Goal: Check status: Check status

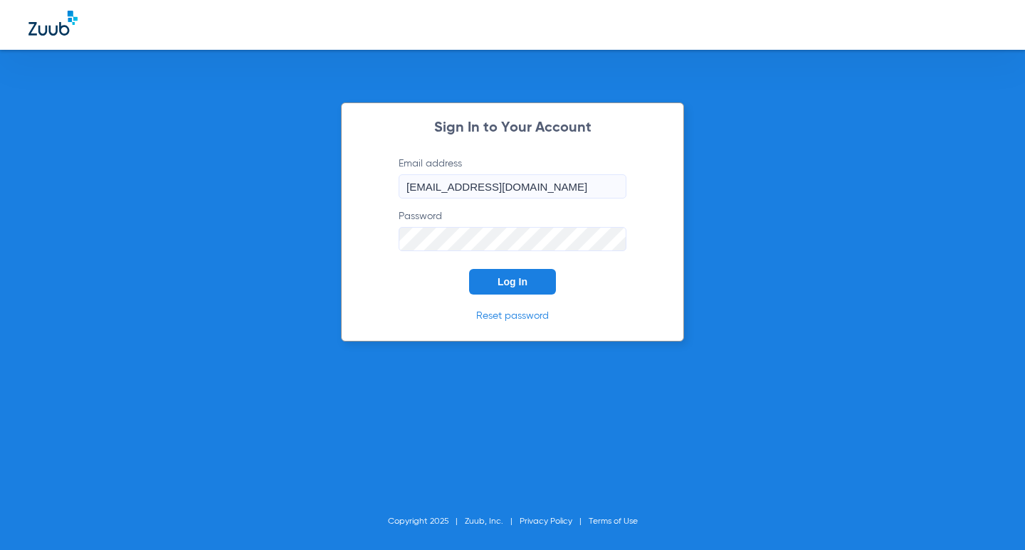
click at [536, 291] on button "Log In" at bounding box center [512, 282] width 87 height 26
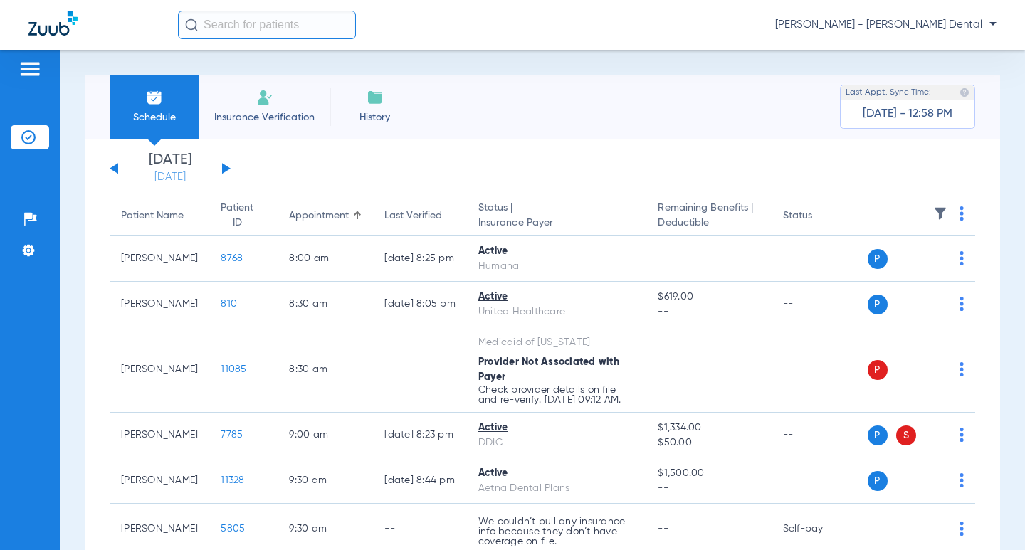
drag, startPoint x: 154, startPoint y: 184, endPoint x: 162, endPoint y: 175, distance: 12.1
click at [162, 174] on link "[DATE]" at bounding box center [169, 177] width 85 height 14
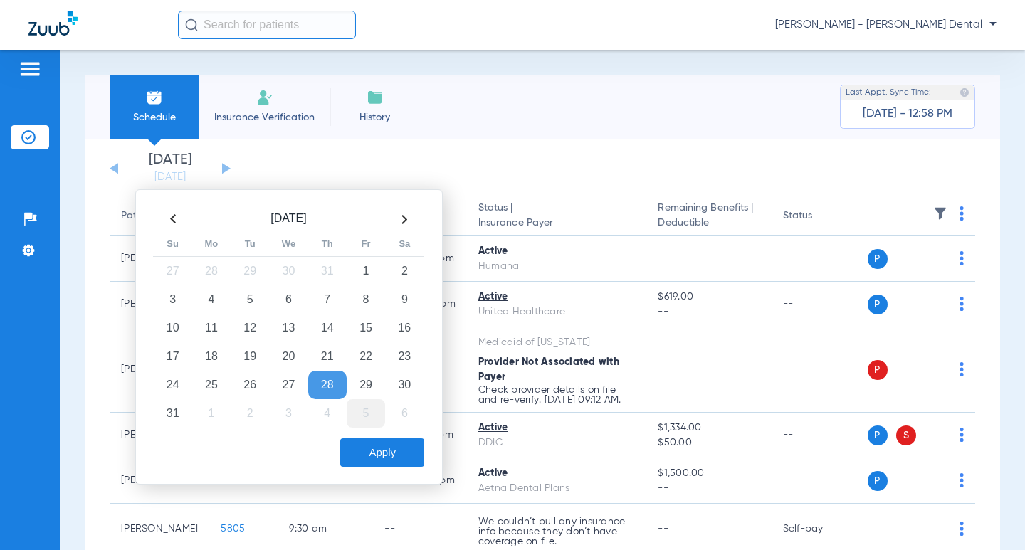
click at [366, 418] on td "5" at bounding box center [366, 413] width 38 height 28
click at [397, 448] on button "Apply" at bounding box center [382, 452] width 84 height 28
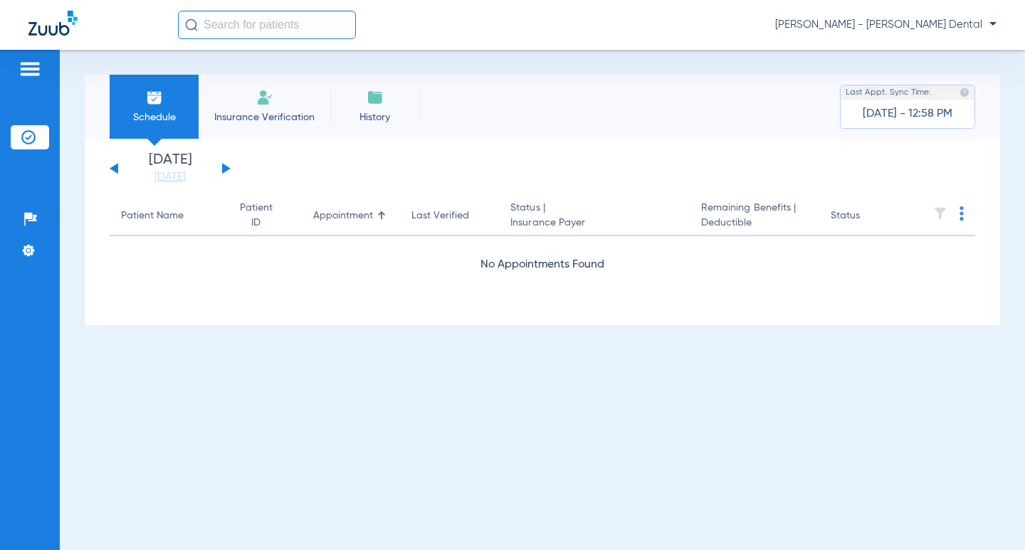
drag, startPoint x: 549, startPoint y: 157, endPoint x: 944, endPoint y: 123, distance: 396.4
click at [553, 154] on app-single-date-navigator "[DATE] [DATE] [DATE] [DATE] [DATE] [DATE] [DATE] [DATE] [DATE] [DATE] [DATE] [D…" at bounding box center [542, 168] width 865 height 31
click at [457, 398] on div "Schedule Insurance Verification History Last Appt. Sync Time: [DATE] - 12:58 PM…" at bounding box center [542, 300] width 965 height 500
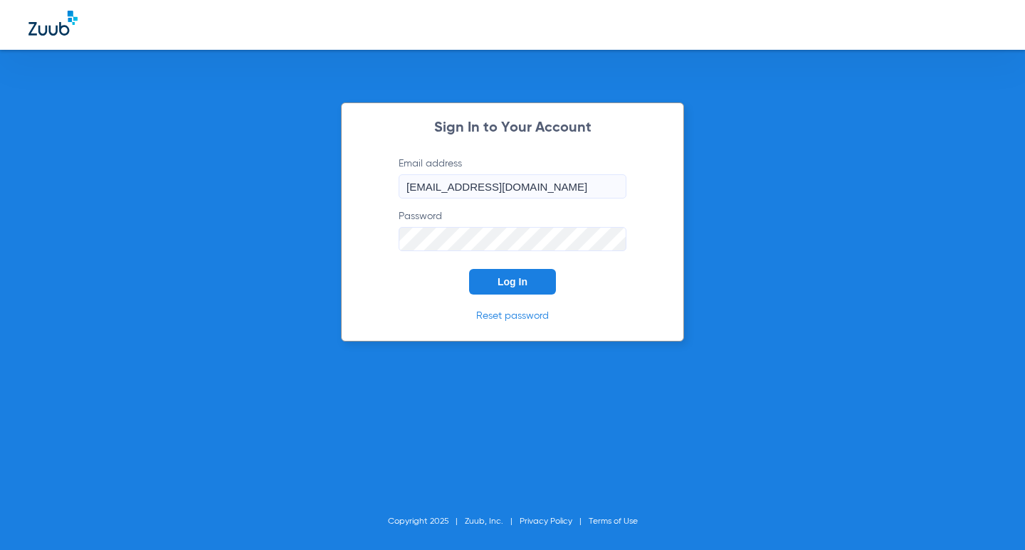
drag, startPoint x: 486, startPoint y: 289, endPoint x: 784, endPoint y: 319, distance: 299.6
click at [490, 287] on button "Log In" at bounding box center [512, 282] width 87 height 26
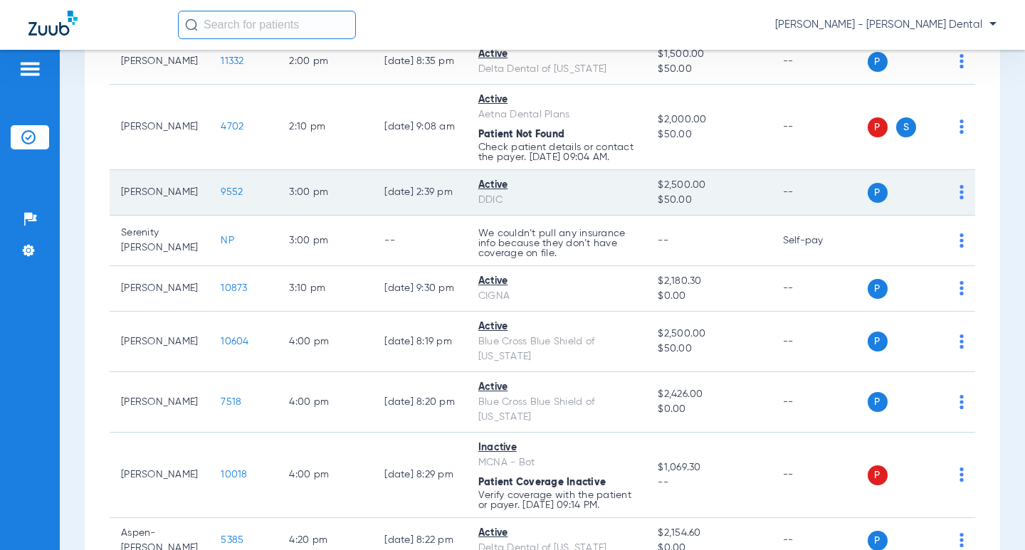
scroll to position [1565, 0]
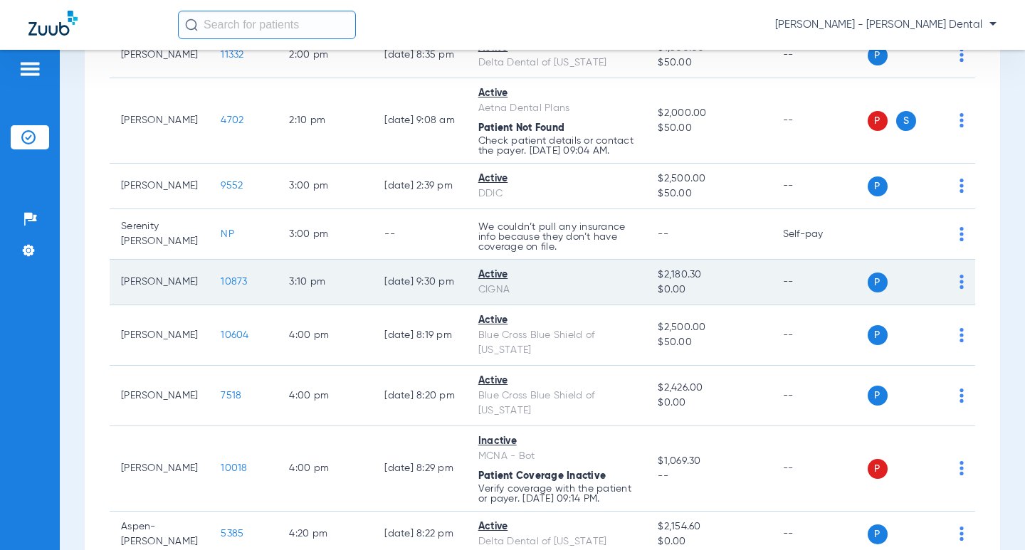
click at [221, 287] on span "10873" at bounding box center [234, 282] width 26 height 10
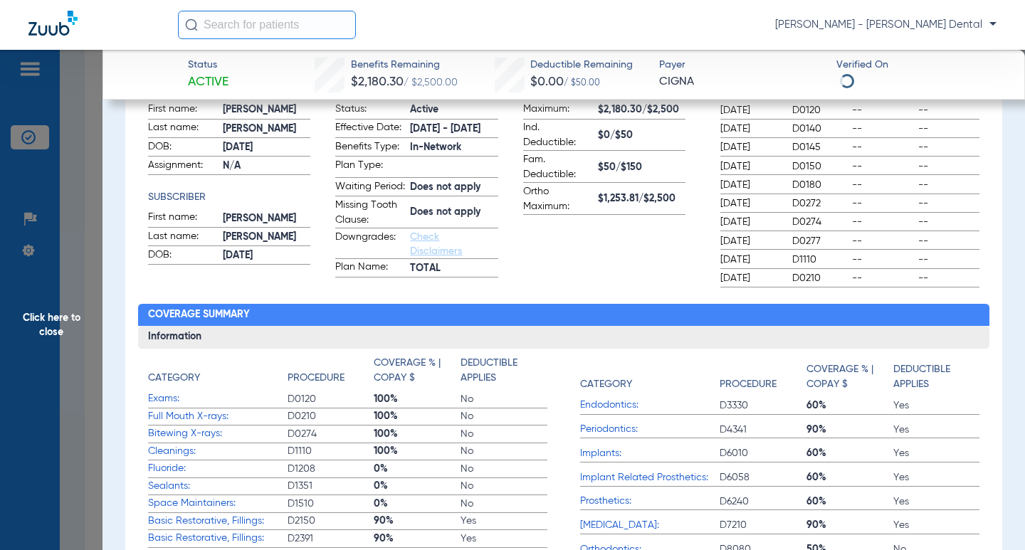
scroll to position [0, 0]
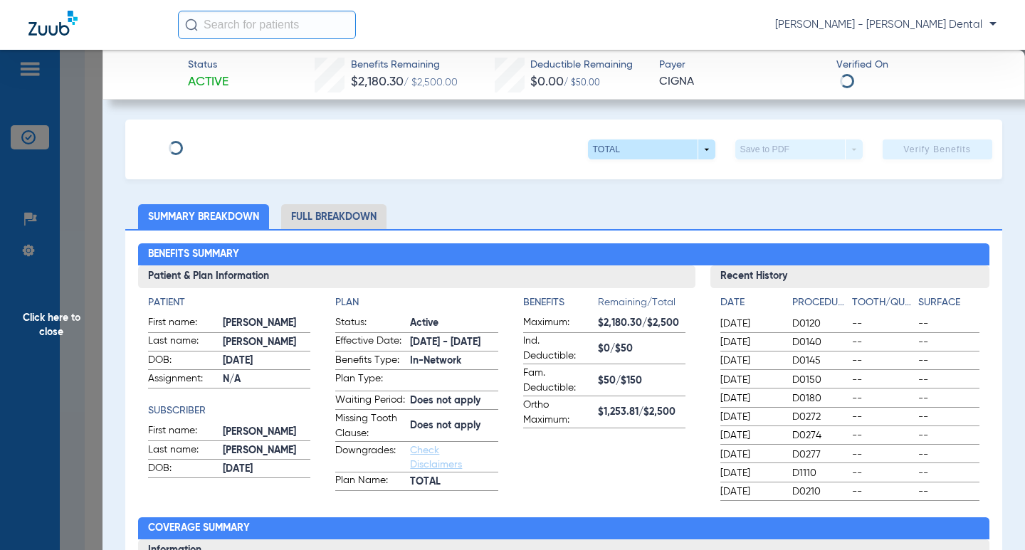
click at [344, 211] on li "Full Breakdown" at bounding box center [333, 216] width 105 height 25
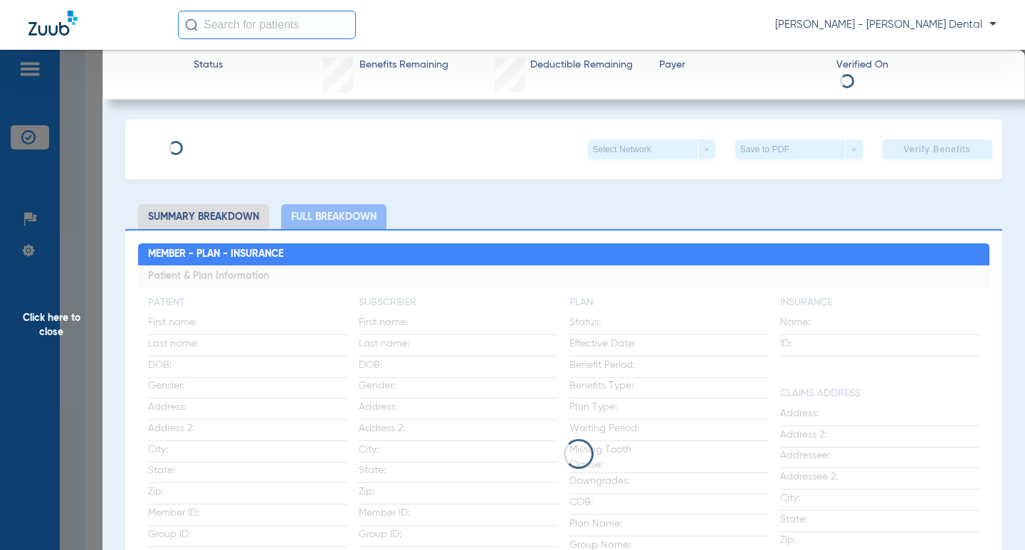
click at [199, 217] on li "Summary Breakdown" at bounding box center [203, 216] width 131 height 25
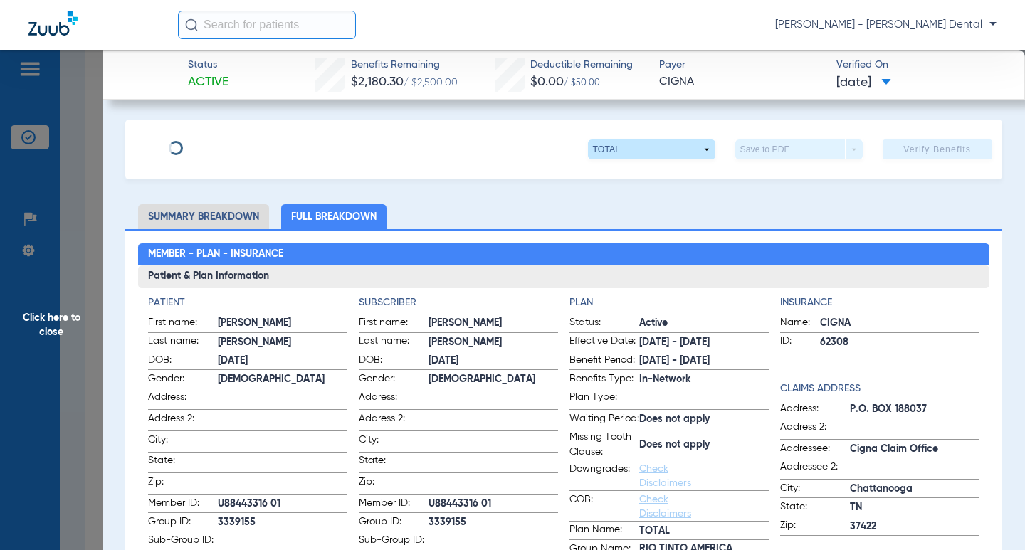
click at [79, 218] on span "Click here to close" at bounding box center [51, 325] width 102 height 550
